Goal: Contribute content: Add original content to the website for others to see

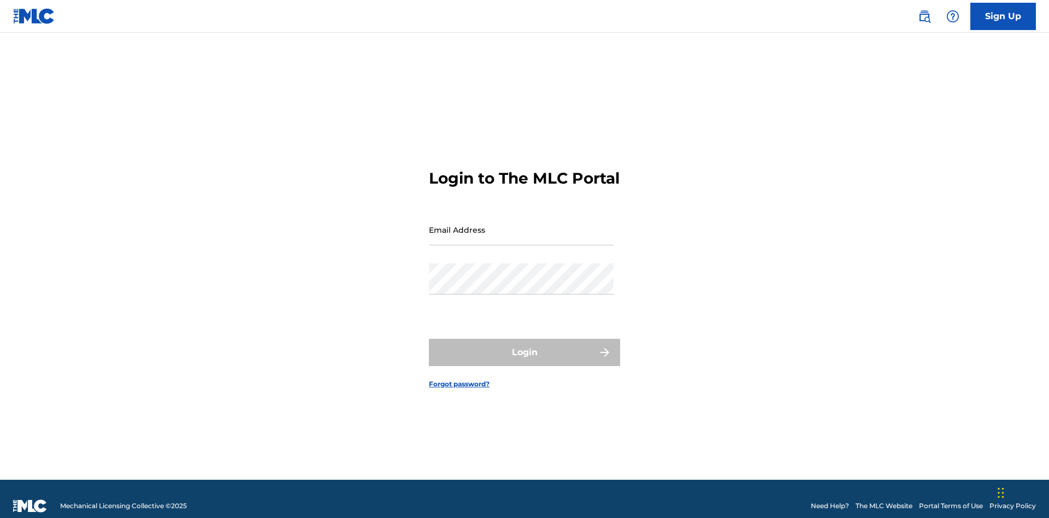
scroll to position [14, 0]
click at [521, 225] on input "Email Address" at bounding box center [521, 229] width 185 height 31
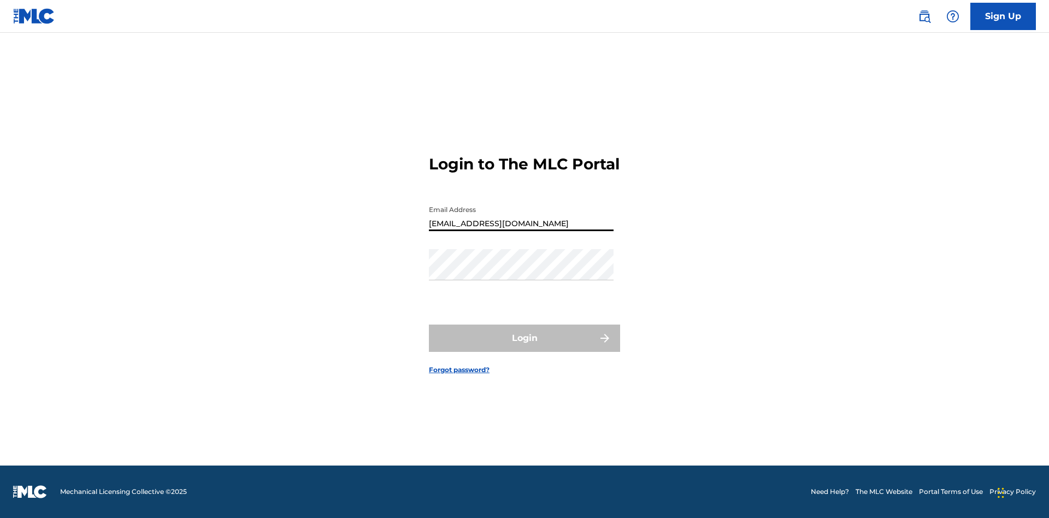
type input "[EMAIL_ADDRESS][DOMAIN_NAME]"
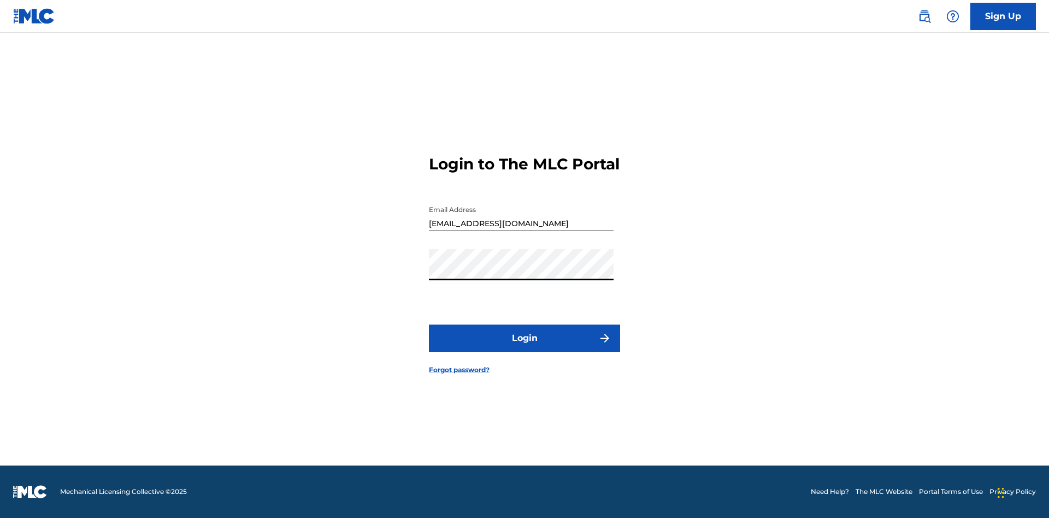
click at [524, 347] on button "Login" at bounding box center [524, 337] width 191 height 27
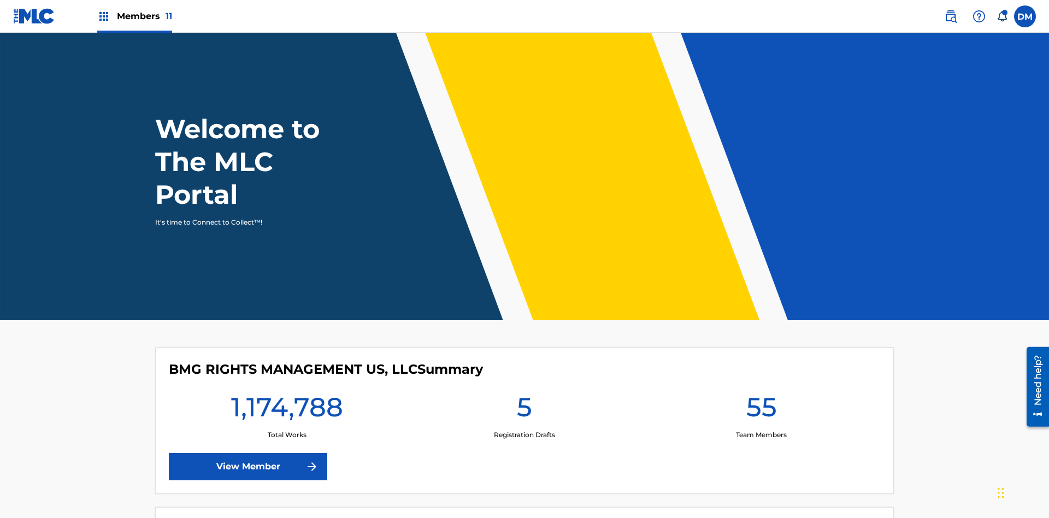
scroll to position [47, 0]
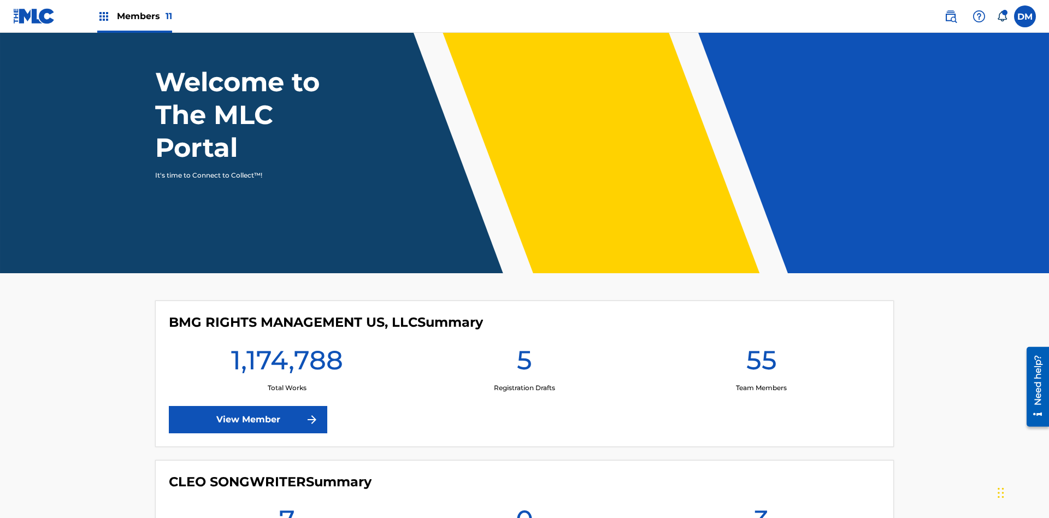
click at [134, 16] on span "Members 11" at bounding box center [144, 16] width 55 height 13
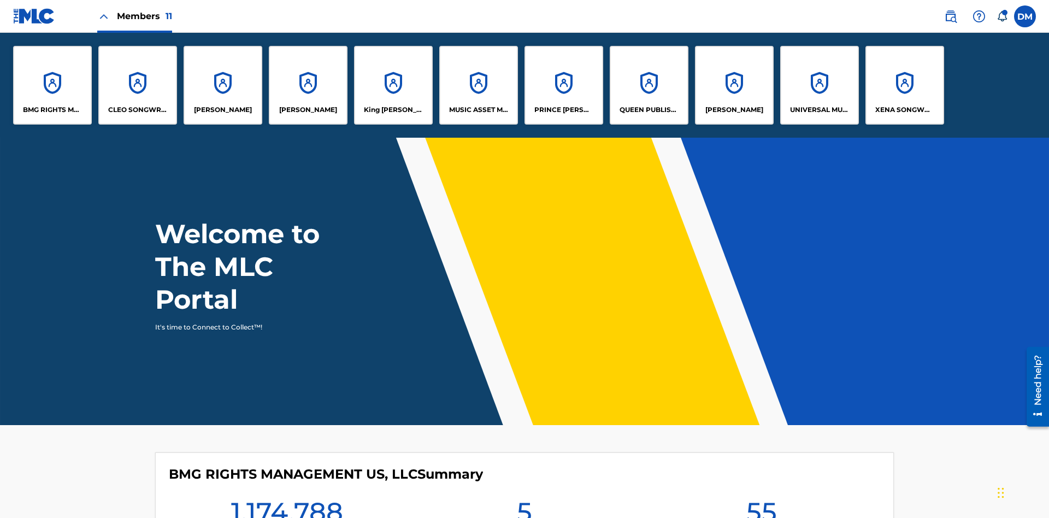
click at [819, 110] on p "UNIVERSAL MUSIC PUB GROUP" at bounding box center [820, 110] width 60 height 10
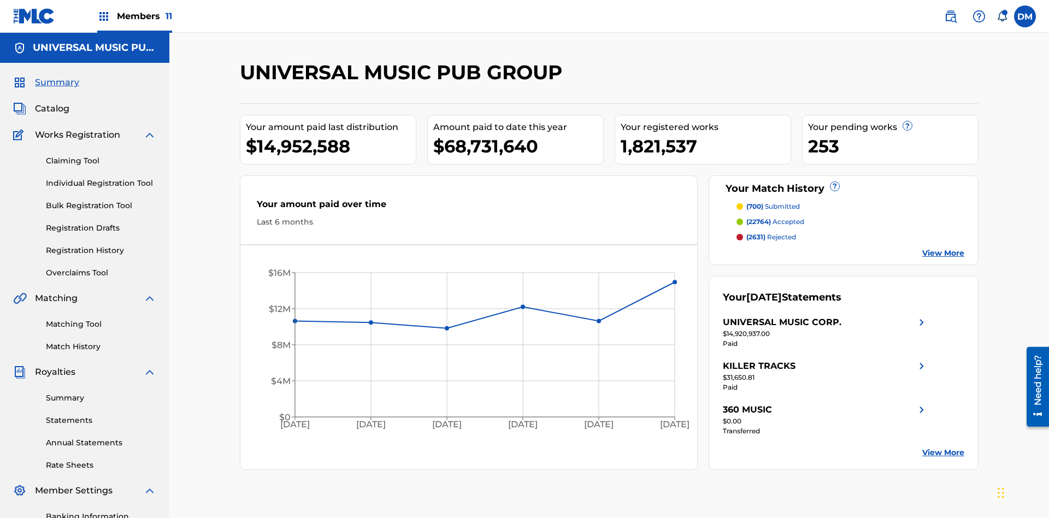
click at [101, 178] on link "Individual Registration Tool" at bounding box center [101, 183] width 110 height 11
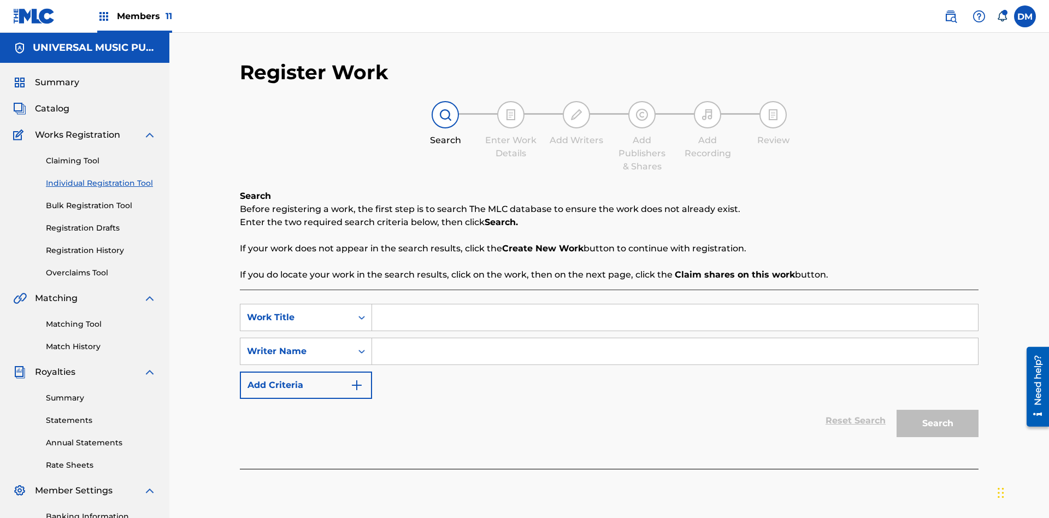
click at [675, 304] on input "Search Form" at bounding box center [675, 317] width 606 height 26
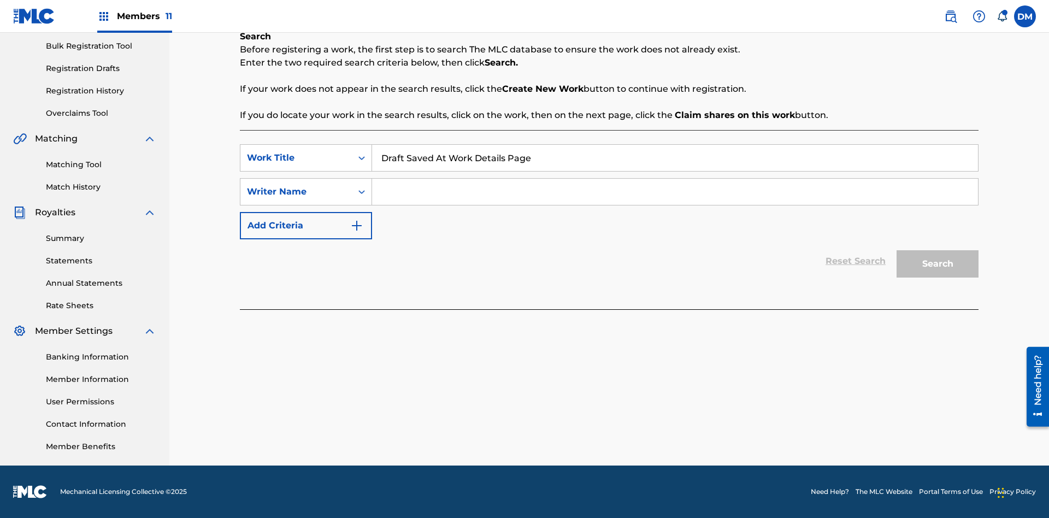
type input "Draft Saved At Work Details Page"
click at [675, 192] on input "Search Form" at bounding box center [675, 192] width 606 height 26
type input "QWERTYUIOP"
click at [937, 264] on button "Search" at bounding box center [937, 263] width 82 height 27
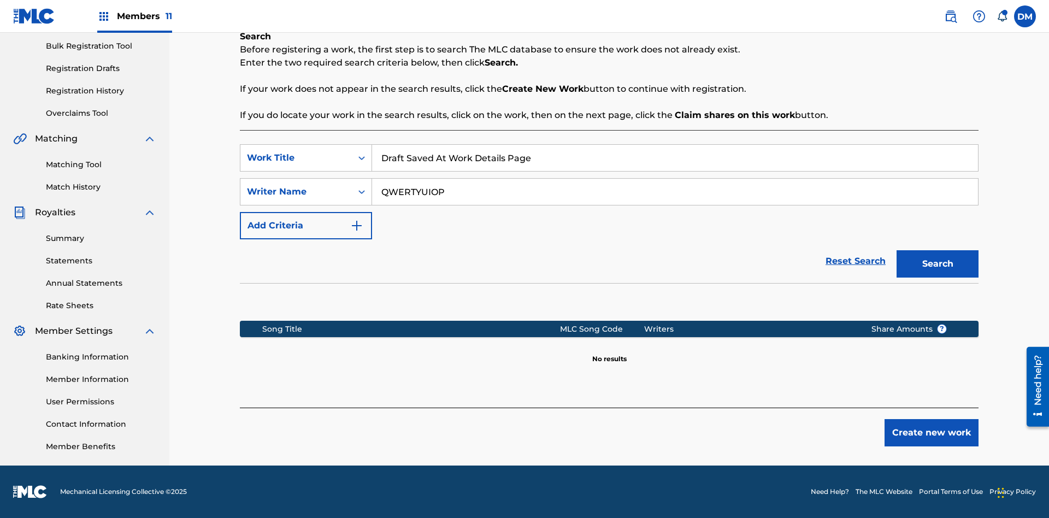
click at [931, 433] on button "Create new work" at bounding box center [931, 432] width 94 height 27
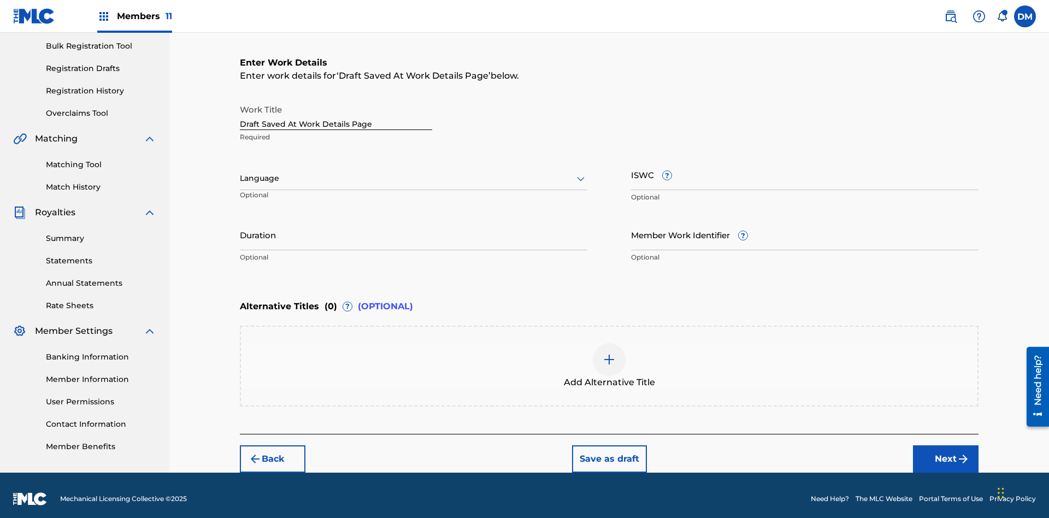
click at [414, 227] on input "Duration" at bounding box center [413, 234] width 347 height 31
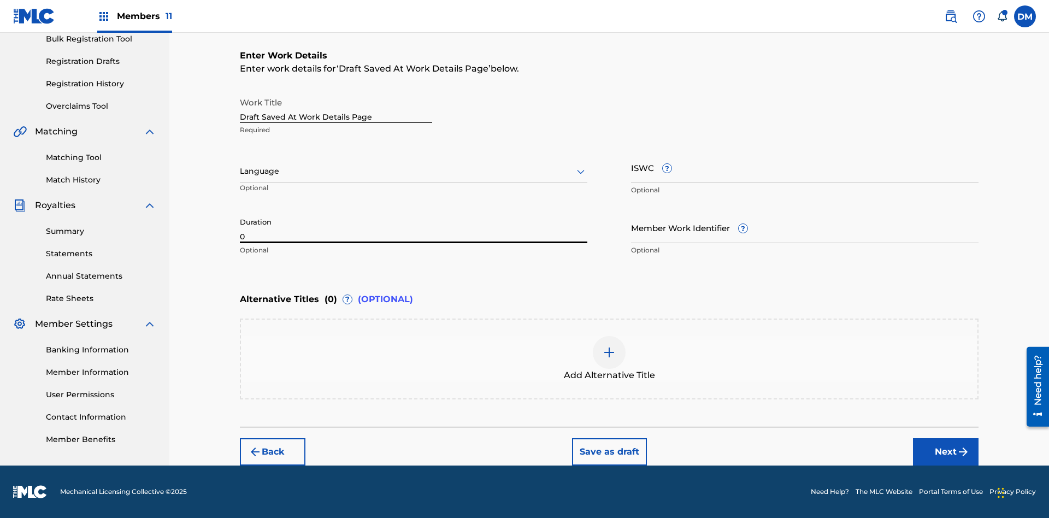
click at [414, 227] on input "0" at bounding box center [413, 227] width 347 height 31
type input "00:00"
click at [581, 172] on icon at bounding box center [580, 171] width 13 height 13
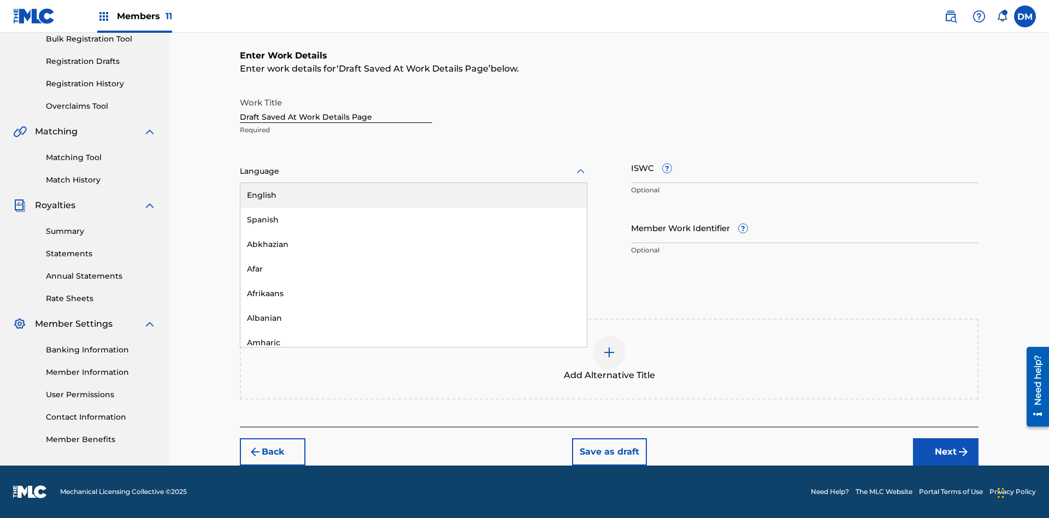
click at [414, 269] on div "Afar" at bounding box center [413, 269] width 346 height 25
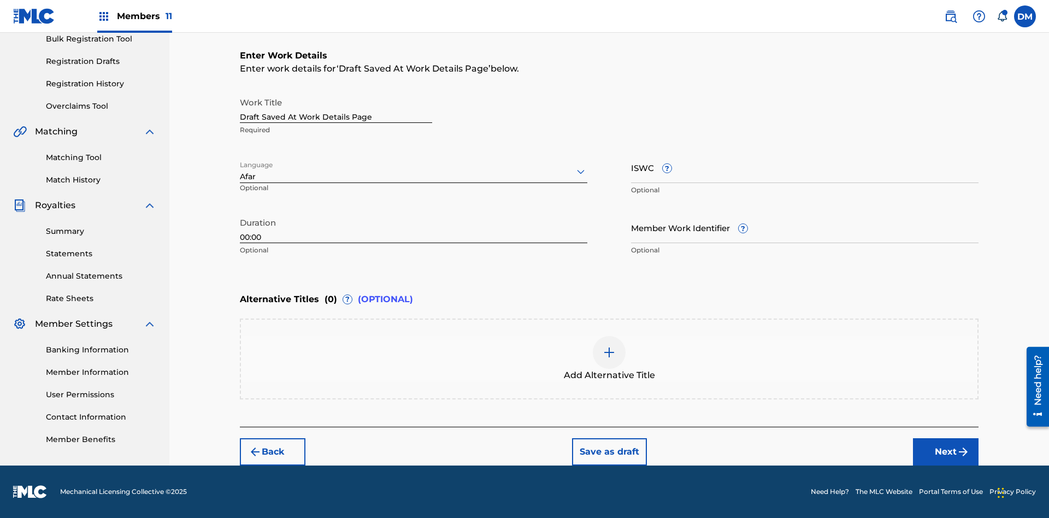
click at [805, 227] on input "Member Work Identifier ?" at bounding box center [804, 227] width 347 height 31
type input "[PHONE_NUMBER]"
click at [805, 167] on input "ISWC ?" at bounding box center [804, 167] width 347 height 31
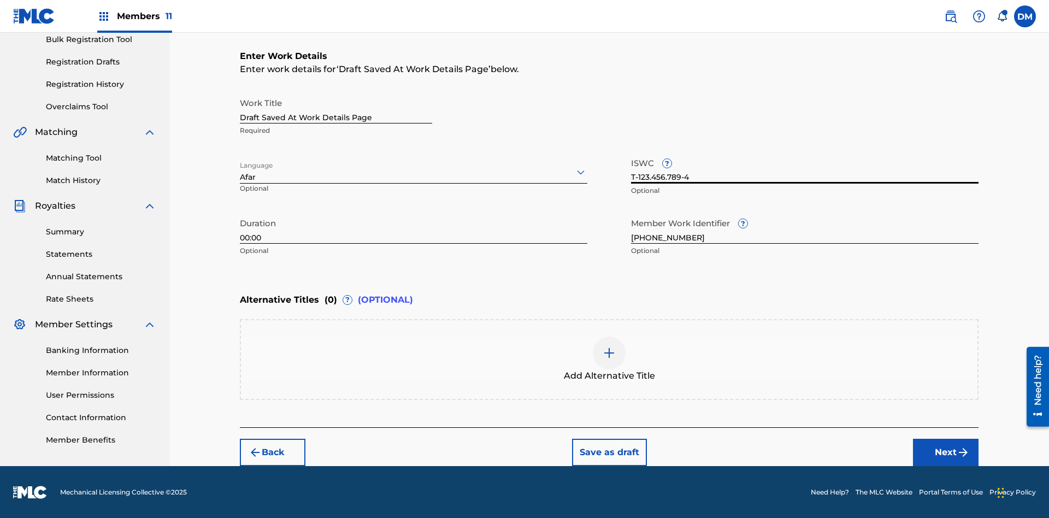
type input "T-123.456.789-4"
click at [609, 358] on img at bounding box center [609, 352] width 13 height 13
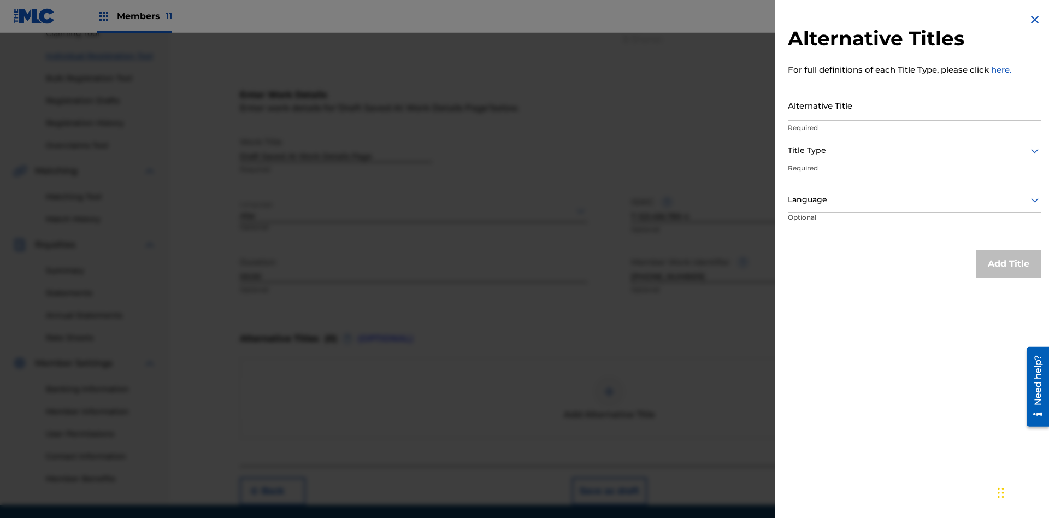
click at [914, 105] on input "Alternative Title" at bounding box center [914, 105] width 253 height 31
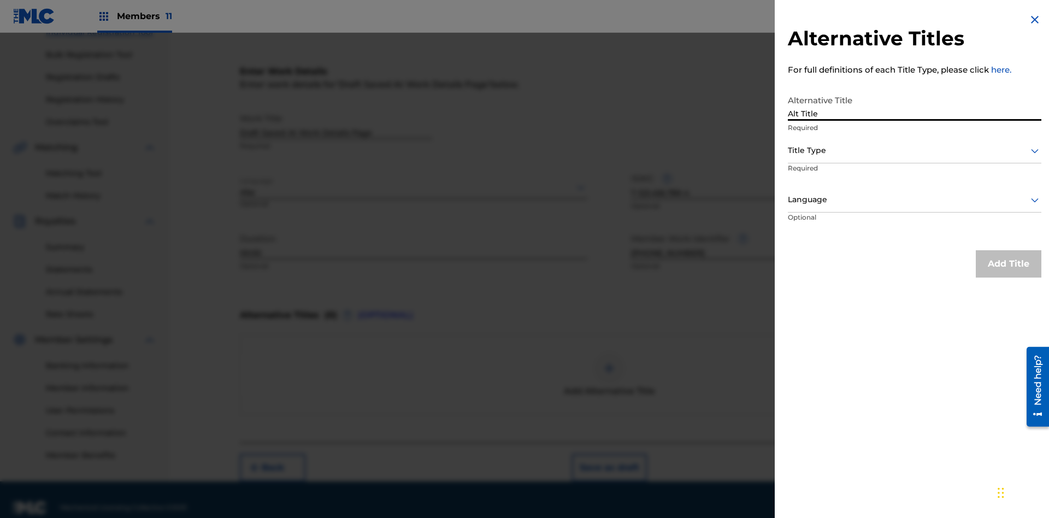
type input "Alt Title"
click at [914, 150] on div at bounding box center [914, 151] width 253 height 14
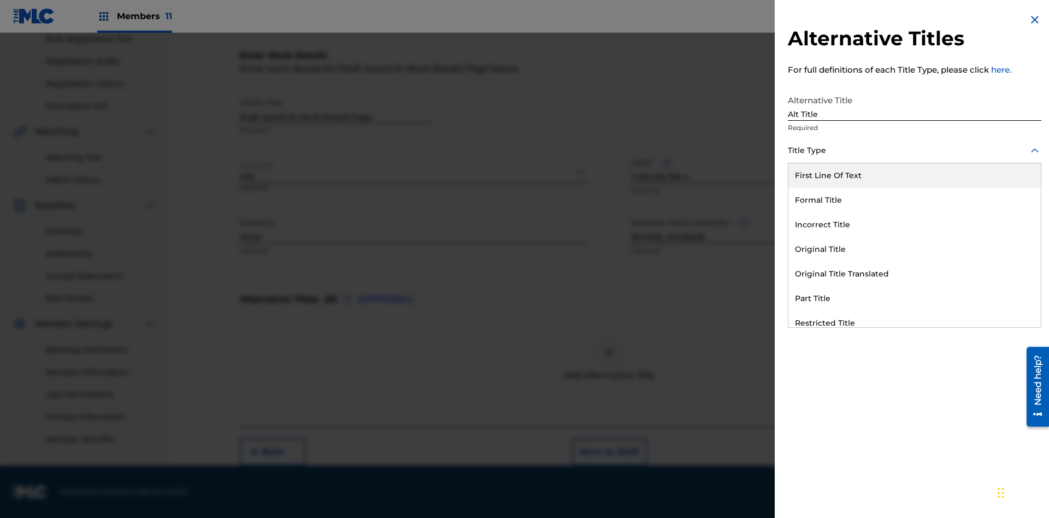
click at [914, 249] on div "Original Title" at bounding box center [914, 249] width 252 height 25
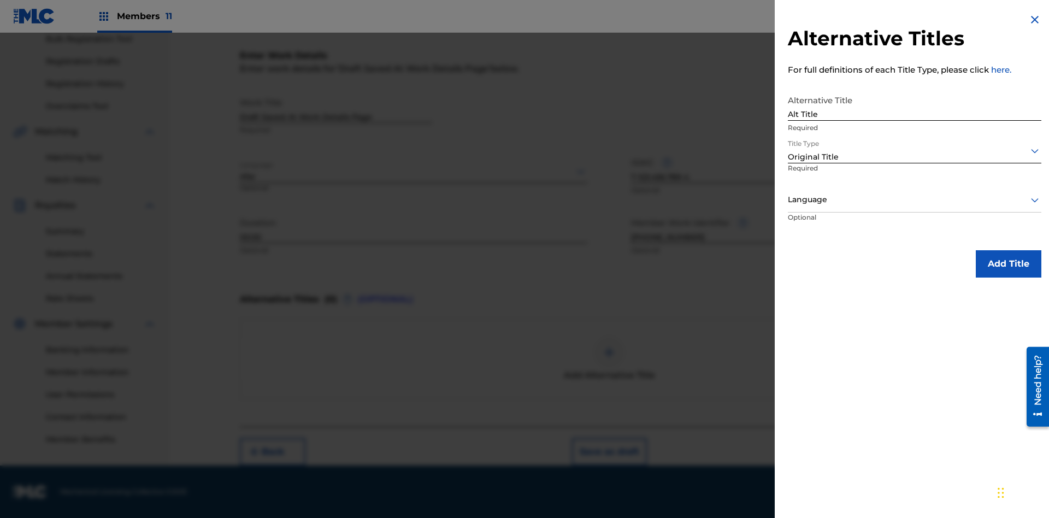
click at [914, 199] on div at bounding box center [914, 200] width 253 height 14
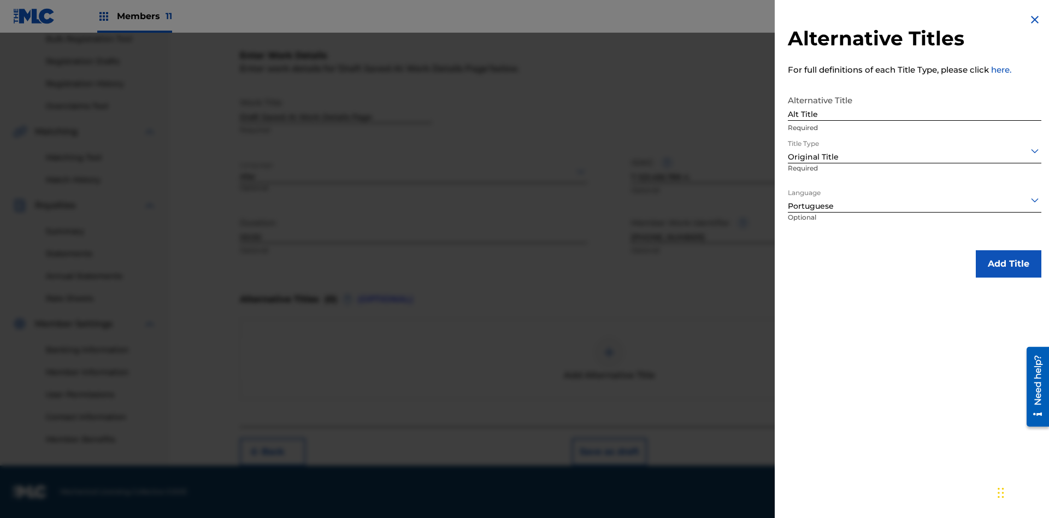
click at [1008, 263] on button "Add Title" at bounding box center [1009, 263] width 66 height 27
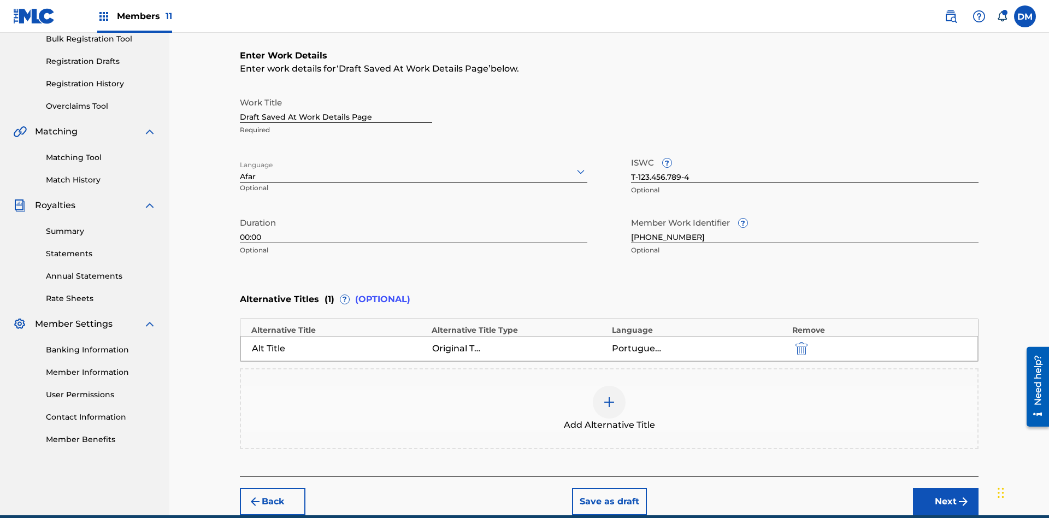
scroll to position [216, 0]
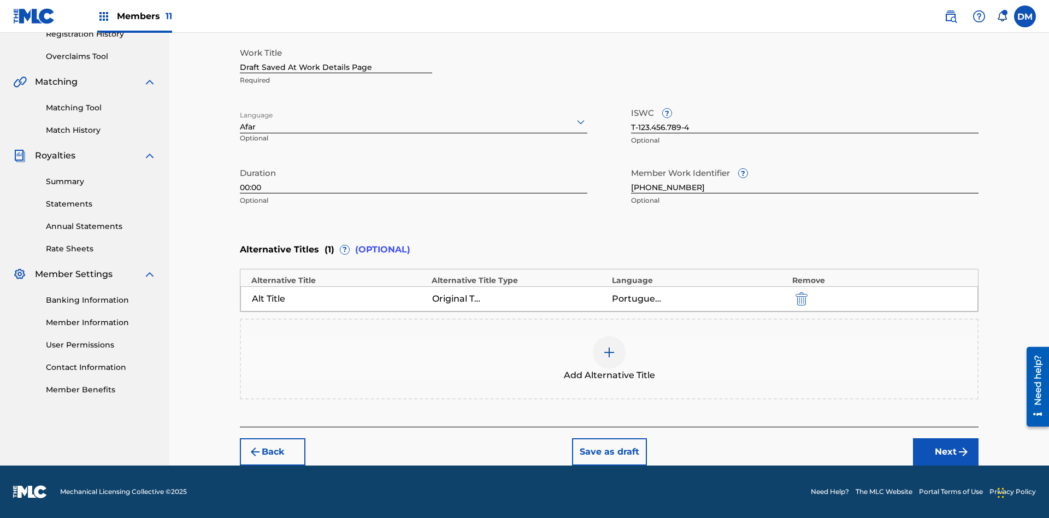
click at [609, 452] on button "Save as draft" at bounding box center [609, 451] width 75 height 27
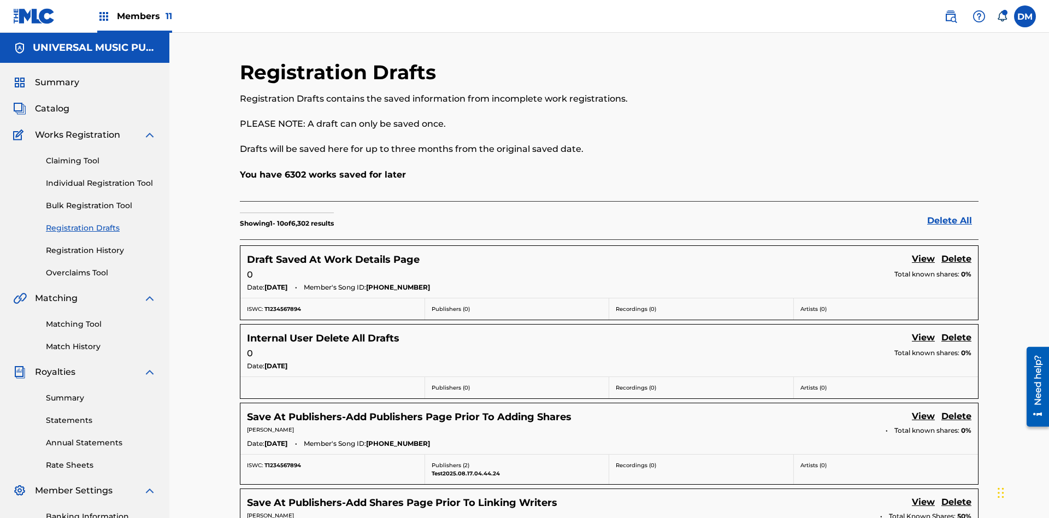
click at [923, 252] on link "View" at bounding box center [923, 259] width 23 height 15
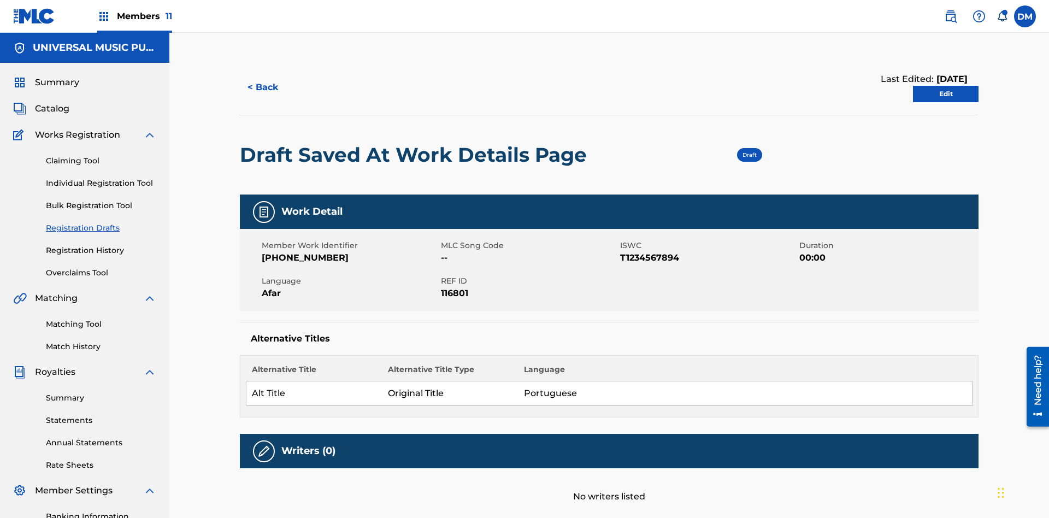
click at [946, 86] on link "Edit" at bounding box center [946, 94] width 66 height 16
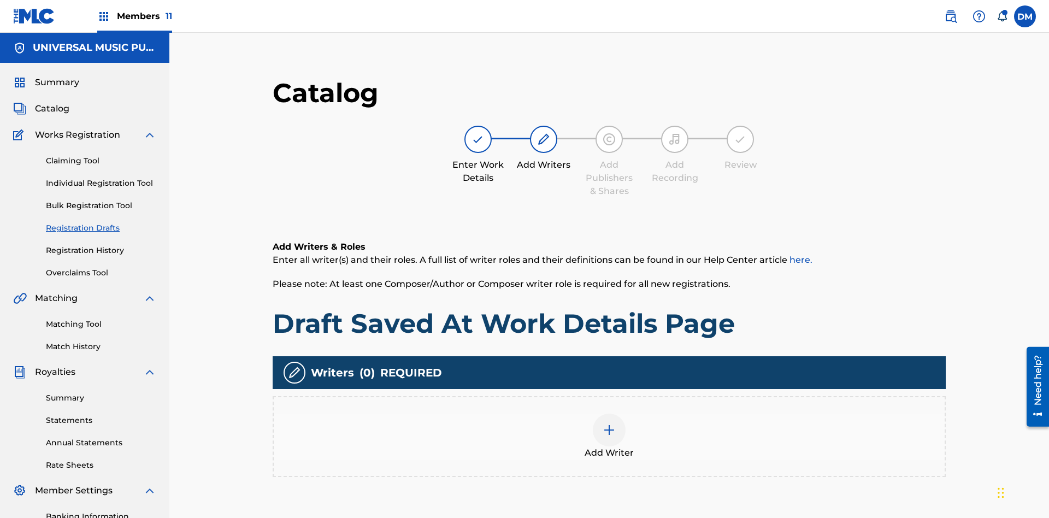
click at [603, 423] on img at bounding box center [609, 429] width 13 height 13
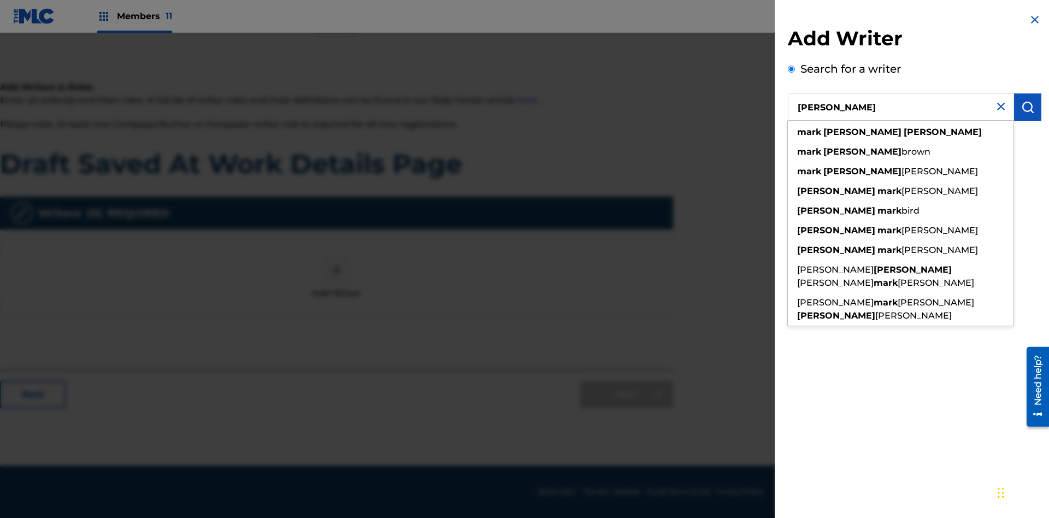
click at [1027, 107] on img "submit" at bounding box center [1027, 107] width 13 height 13
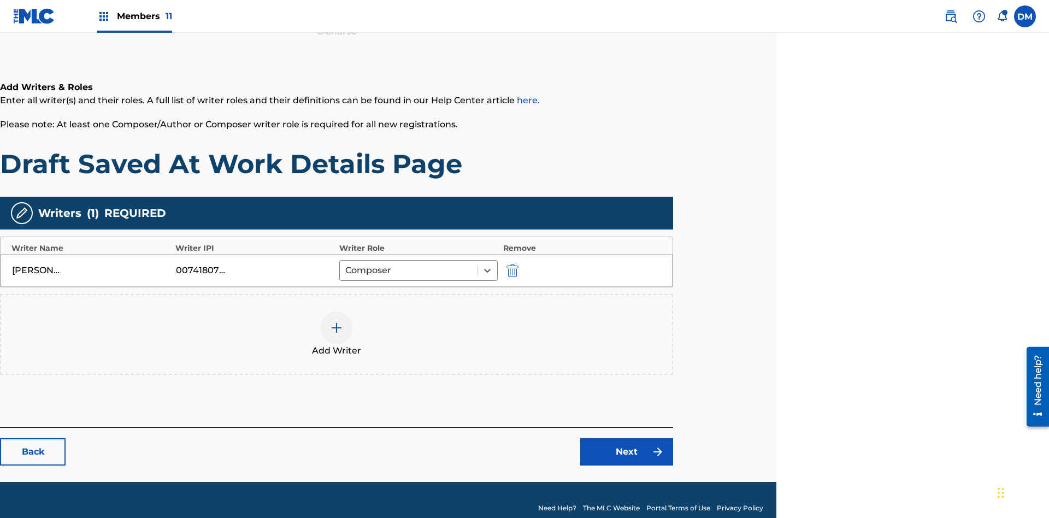
scroll to position [176, 273]
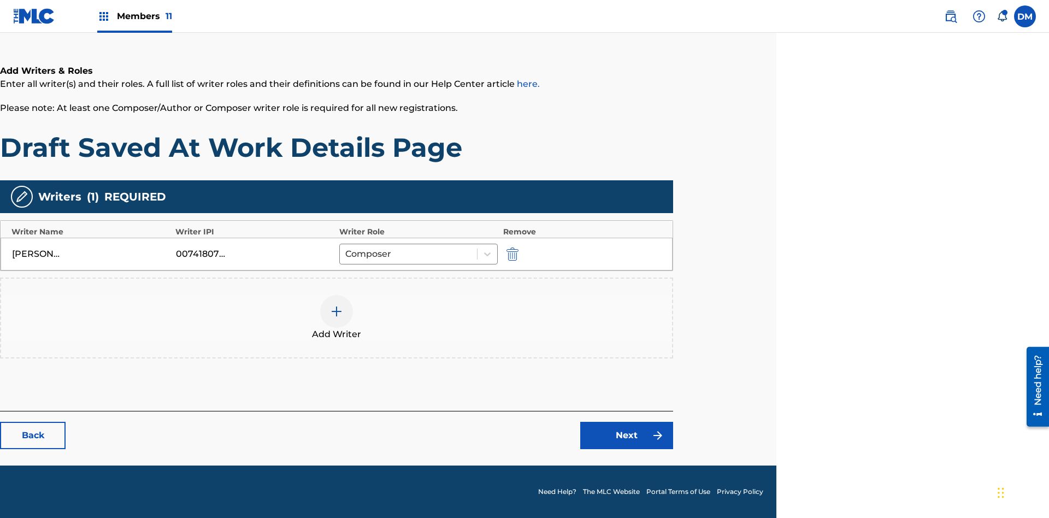
click at [627, 435] on link "Next" at bounding box center [626, 435] width 93 height 27
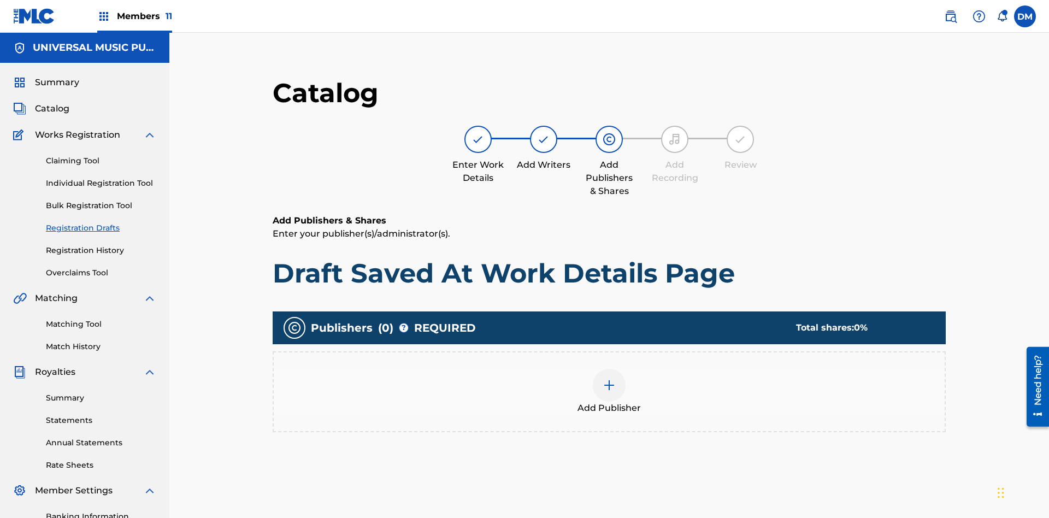
scroll to position [160, 273]
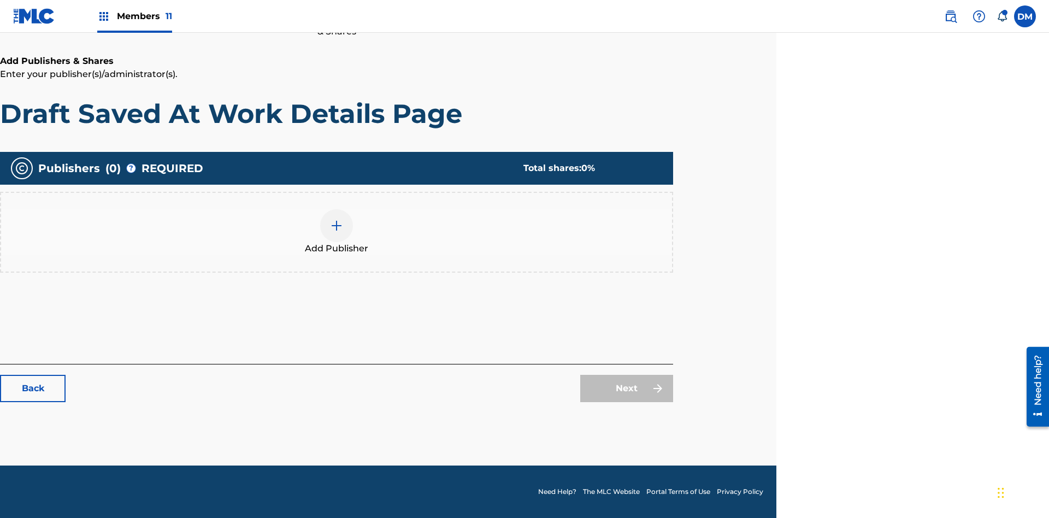
click at [336, 225] on img at bounding box center [336, 225] width 13 height 13
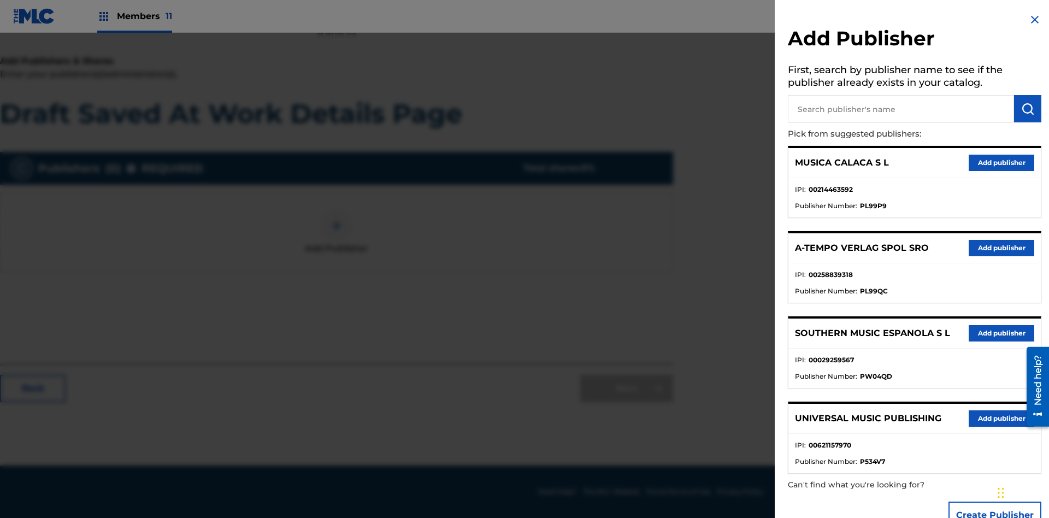
click at [901, 109] on input "text" at bounding box center [901, 108] width 226 height 27
type input "Test2025.08.18.04.34.26"
click at [1027, 109] on img "submit" at bounding box center [1027, 108] width 13 height 13
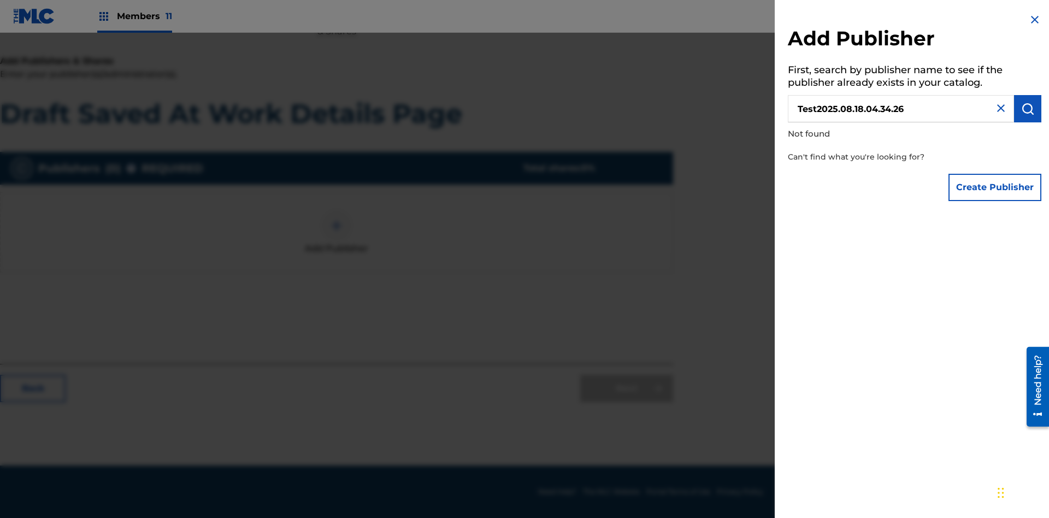
click at [995, 187] on button "Create Publisher" at bounding box center [994, 187] width 93 height 27
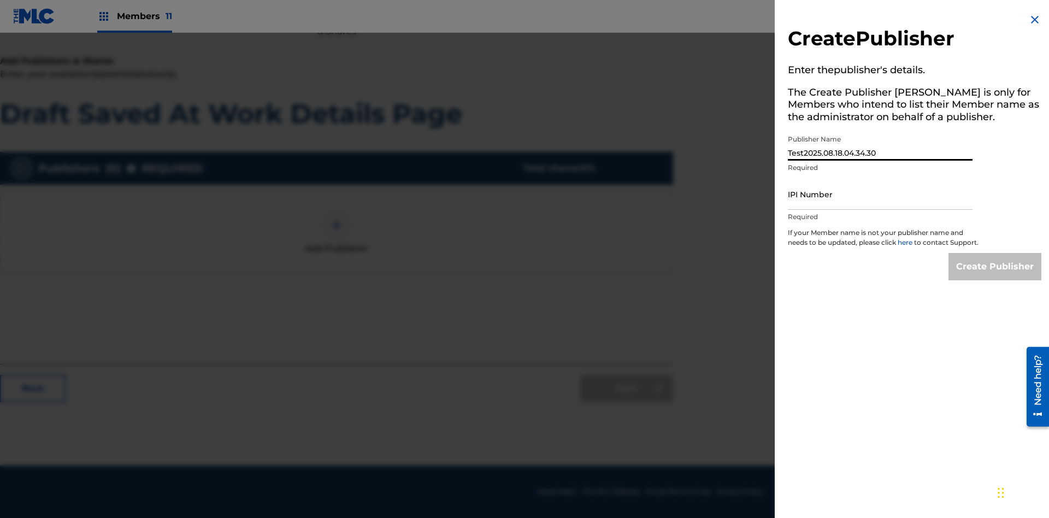
click at [880, 194] on input "IPI Number" at bounding box center [880, 194] width 185 height 31
click at [995, 276] on input "Create Publisher" at bounding box center [994, 266] width 93 height 27
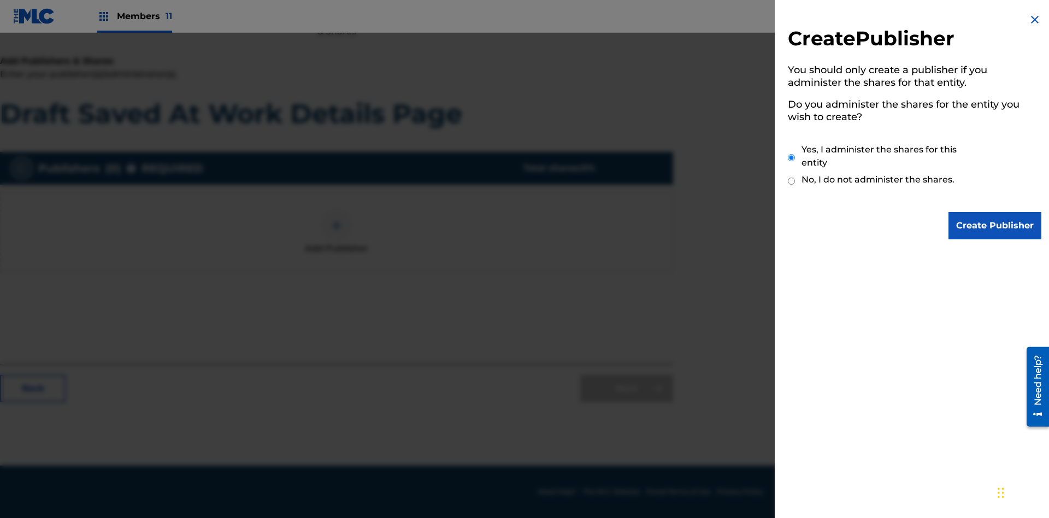
click at [995, 226] on input "Create Publisher" at bounding box center [994, 225] width 93 height 27
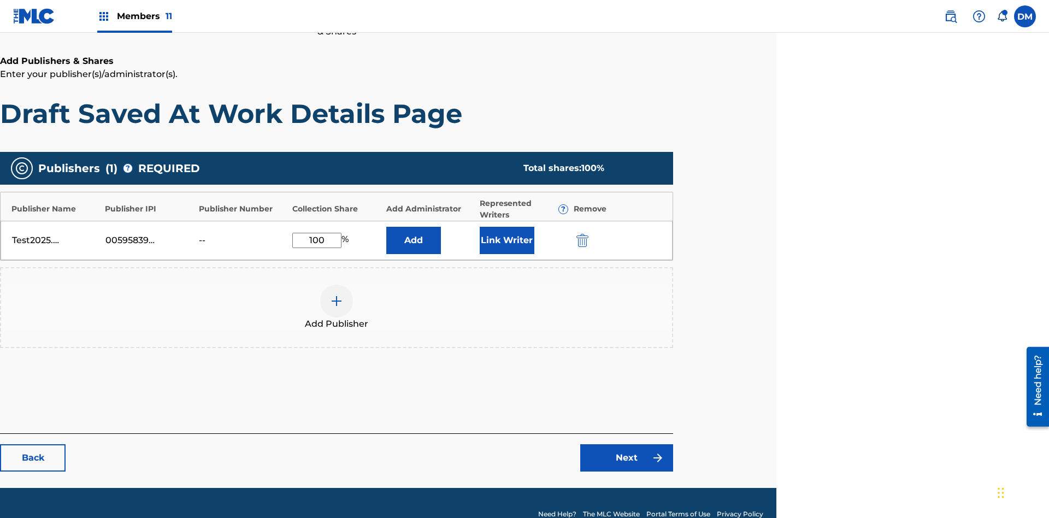
scroll to position [182, 273]
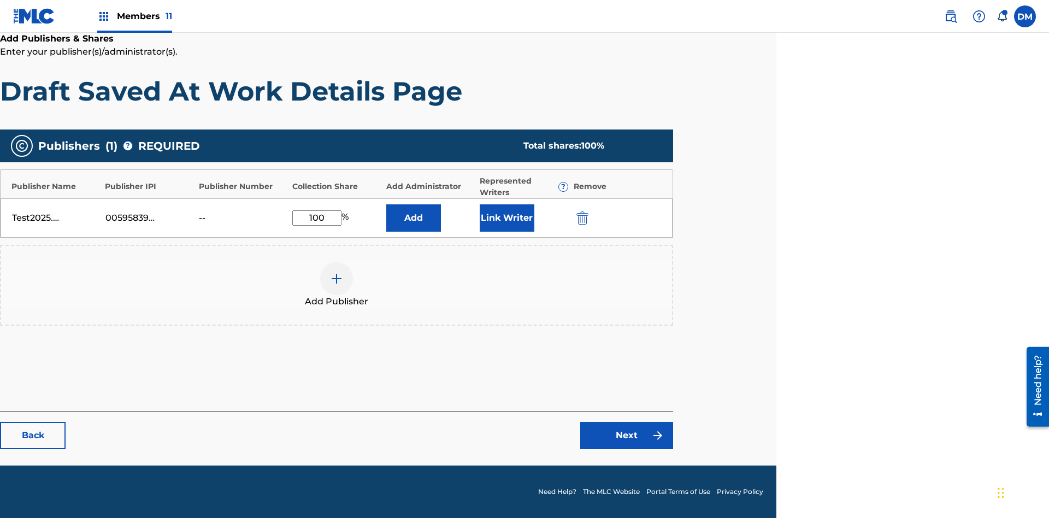
type input "100"
click at [506, 217] on button "Link Writer" at bounding box center [507, 217] width 55 height 27
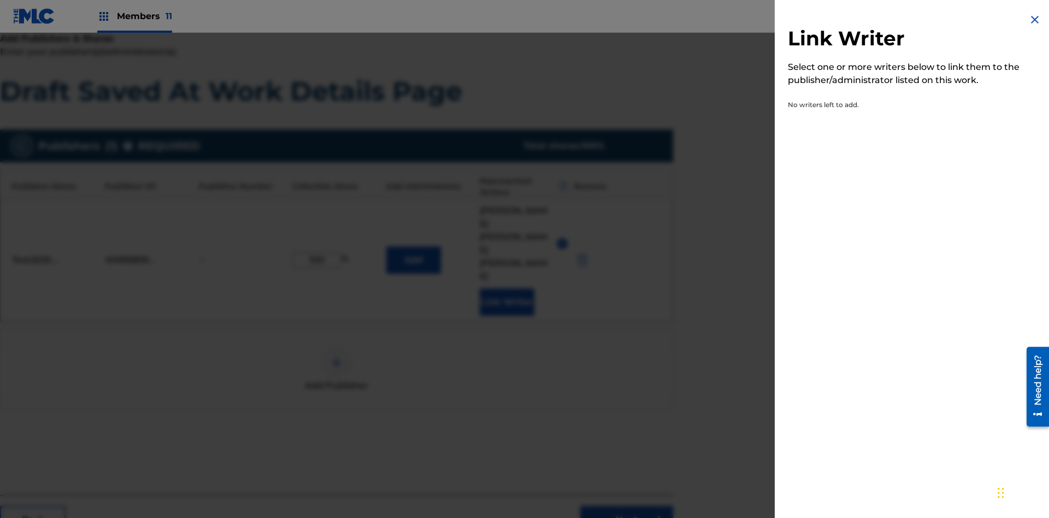
click at [1035, 20] on img at bounding box center [1034, 19] width 13 height 13
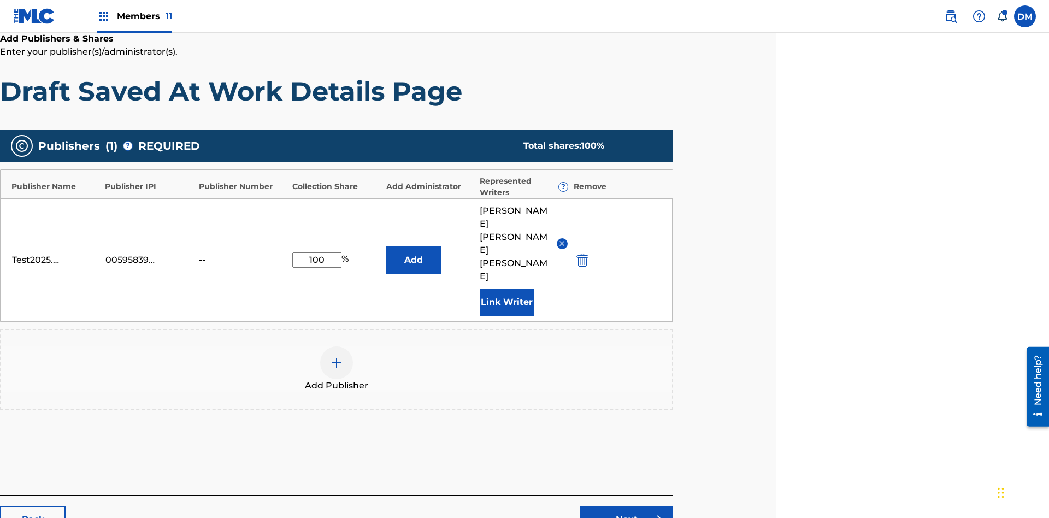
click at [413, 246] on button "Add" at bounding box center [413, 259] width 55 height 27
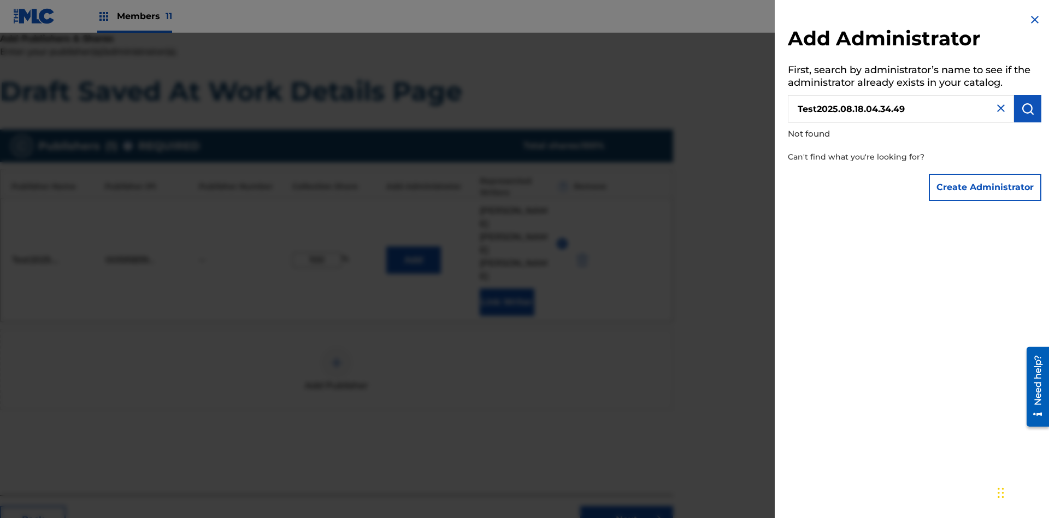
click at [985, 187] on button "Create Administrator" at bounding box center [985, 187] width 113 height 27
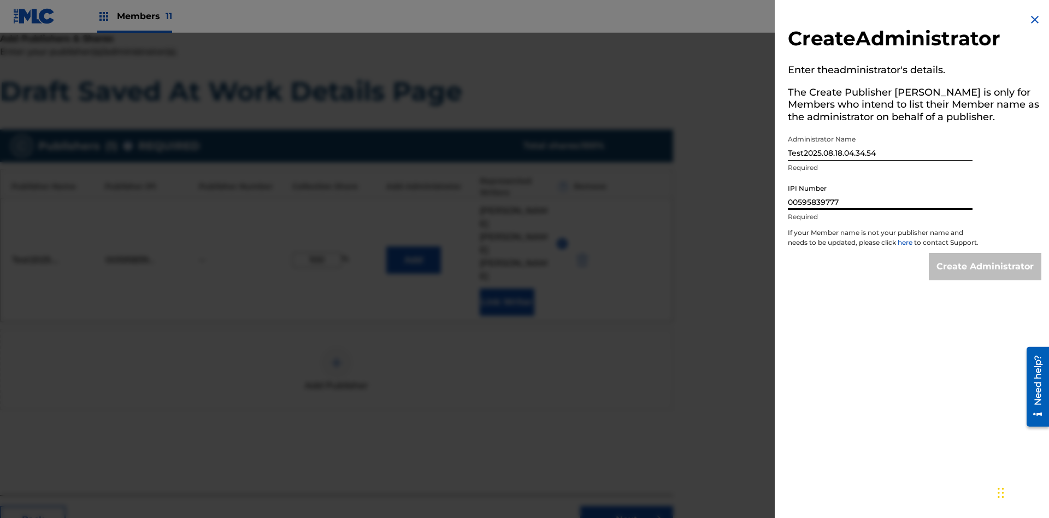
click at [985, 276] on input "Create Administrator" at bounding box center [985, 266] width 113 height 27
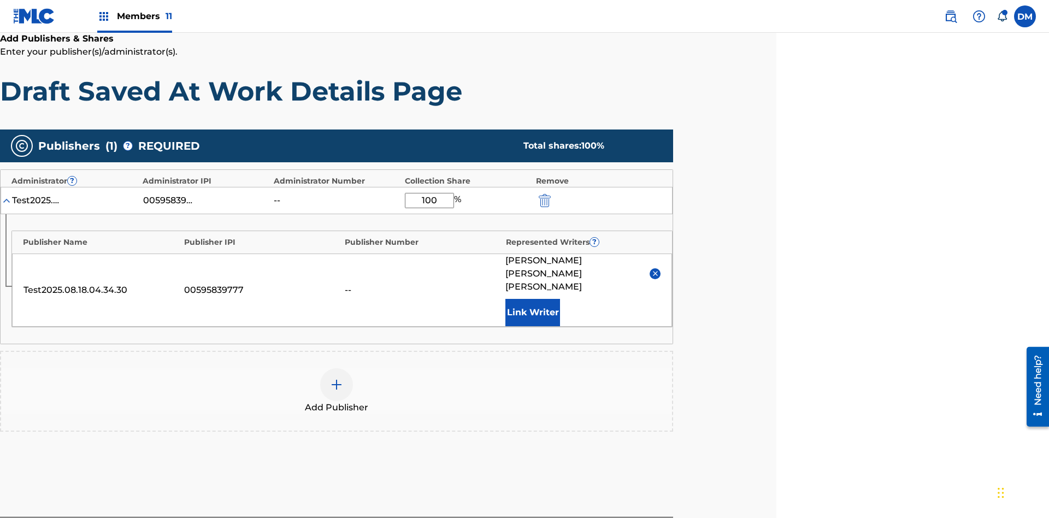
scroll to position [262, 273]
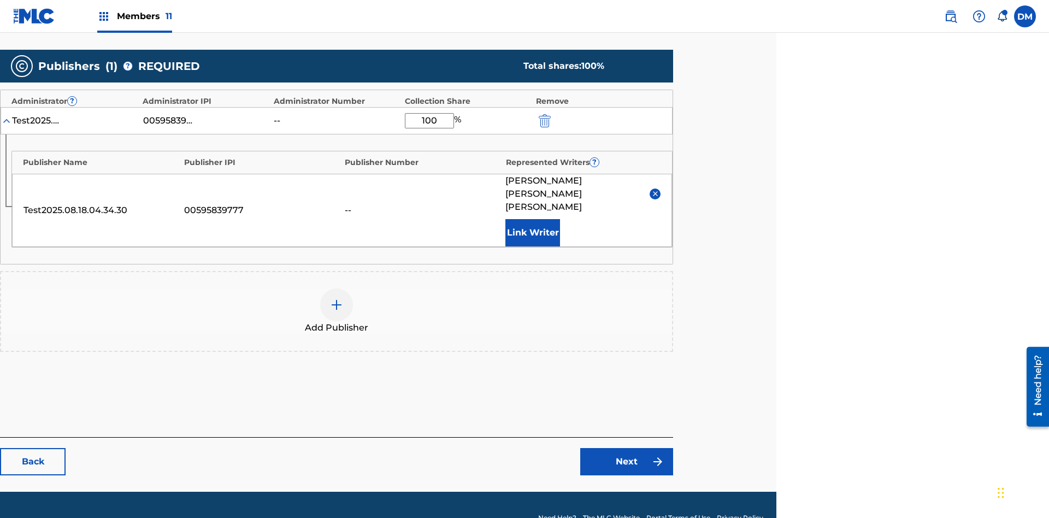
click at [627, 448] on link "Next" at bounding box center [626, 461] width 93 height 27
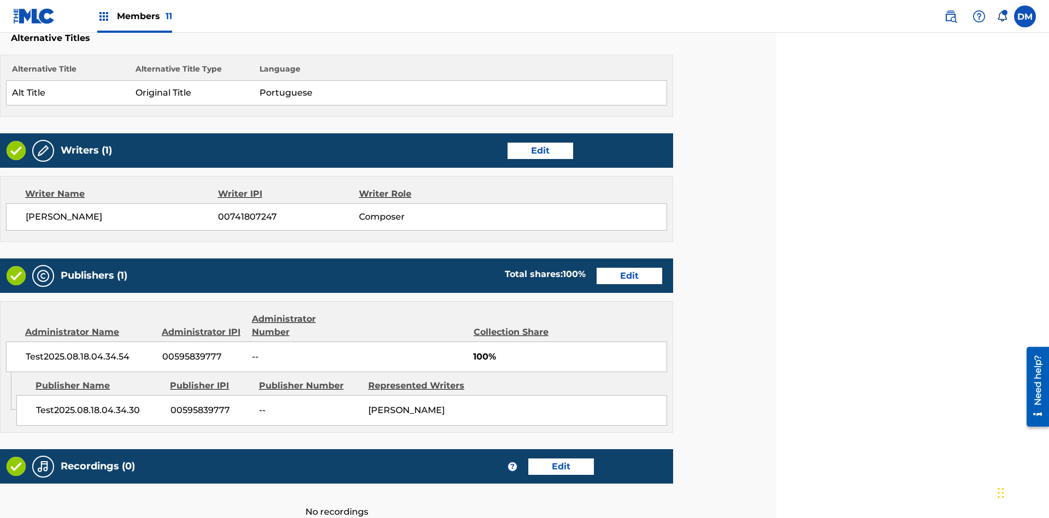
click at [560, 458] on link "Edit" at bounding box center [561, 466] width 66 height 16
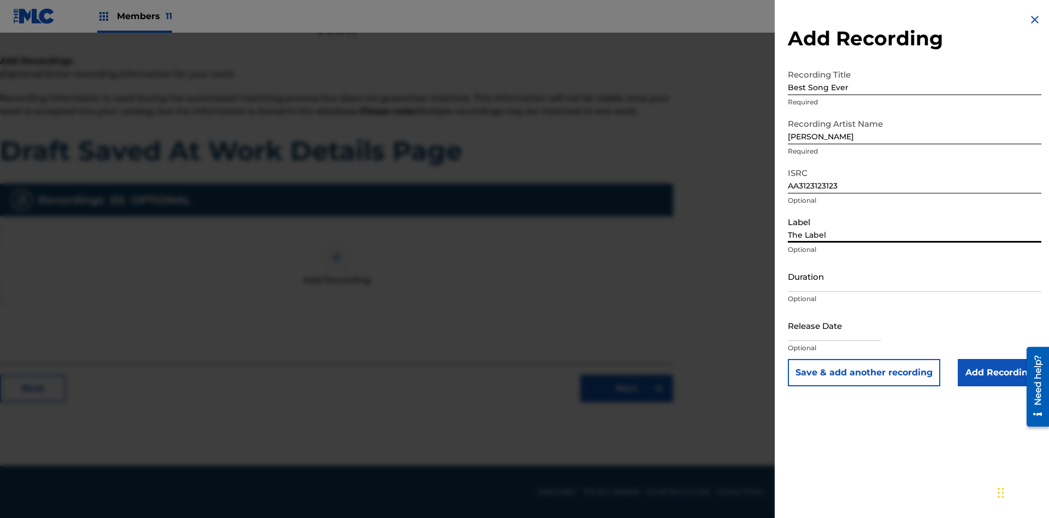
click at [914, 276] on input "Duration" at bounding box center [914, 276] width 253 height 31
click at [914, 276] on input "1" at bounding box center [914, 276] width 253 height 31
click at [843, 326] on input "text" at bounding box center [834, 325] width 93 height 31
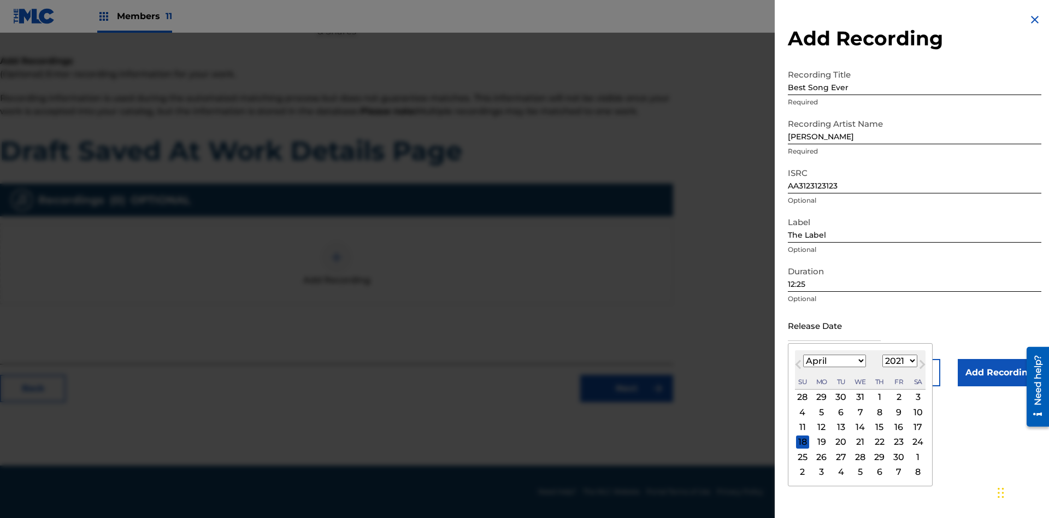
click at [878, 397] on div "1" at bounding box center [879, 397] width 13 height 13
click at [999, 373] on input "Add Recording" at bounding box center [1000, 372] width 84 height 27
click at [627, 402] on link "Next" at bounding box center [626, 388] width 93 height 27
